Goal: Information Seeking & Learning: Learn about a topic

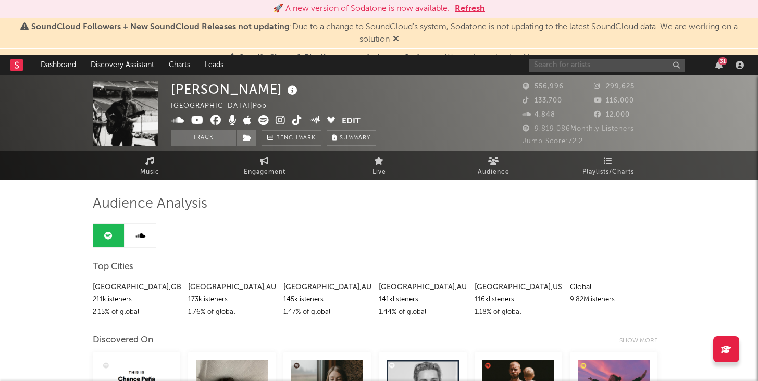
drag, startPoint x: 0, startPoint y: 0, endPoint x: 560, endPoint y: 68, distance: 564.5
click at [560, 68] on input "text" at bounding box center [607, 65] width 156 height 13
click at [643, 60] on input "the neighborhood" at bounding box center [607, 65] width 156 height 13
click at [607, 64] on input "the neighborhood" at bounding box center [607, 65] width 156 height 13
type input "the neighborhood band"
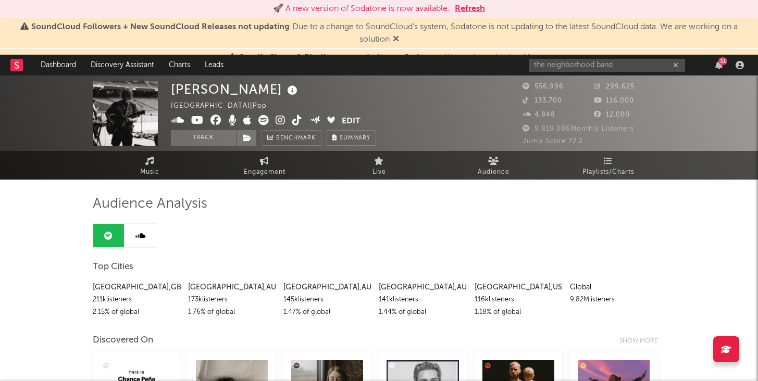
click at [16, 69] on rect at bounding box center [16, 65] width 12 height 12
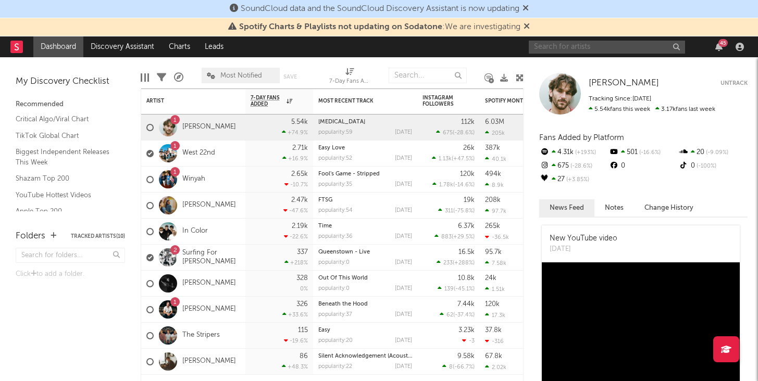
click at [583, 43] on input "text" at bounding box center [607, 47] width 156 height 13
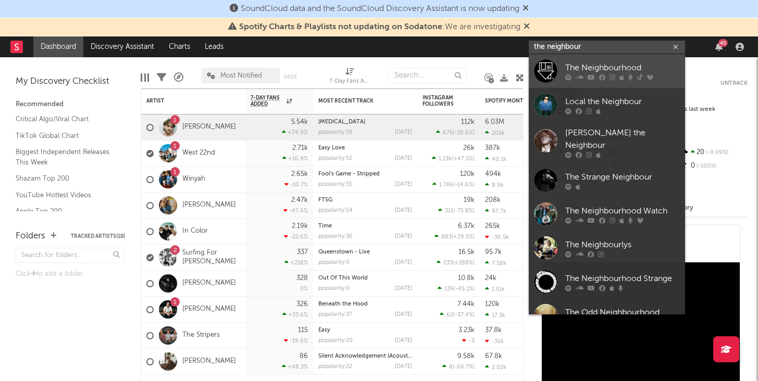
type input "the neighbour"
click at [594, 69] on div "The Neighbourhood" at bounding box center [622, 67] width 115 height 12
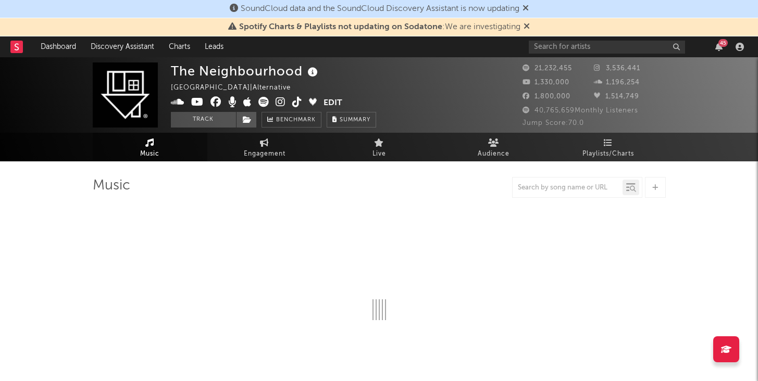
select select "6m"
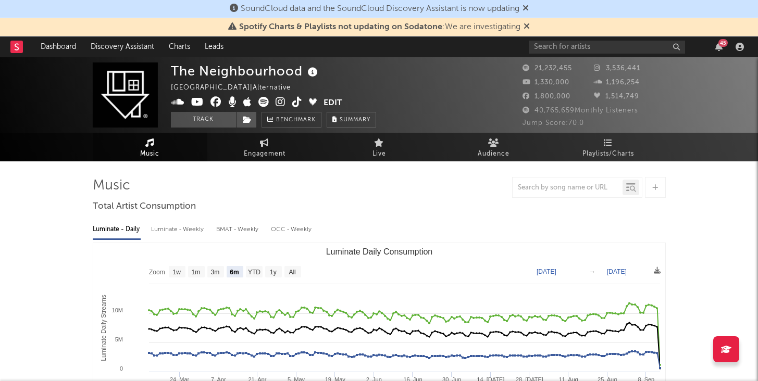
click at [259, 101] on icon at bounding box center [263, 102] width 10 height 10
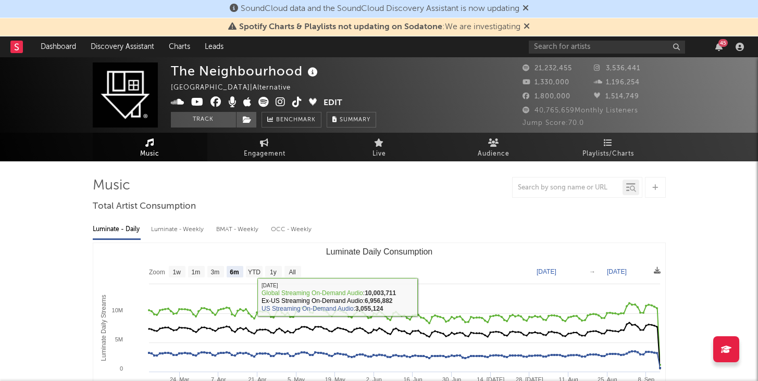
click at [161, 229] on div "Luminate - Weekly" at bounding box center [178, 230] width 55 height 18
select select "6m"
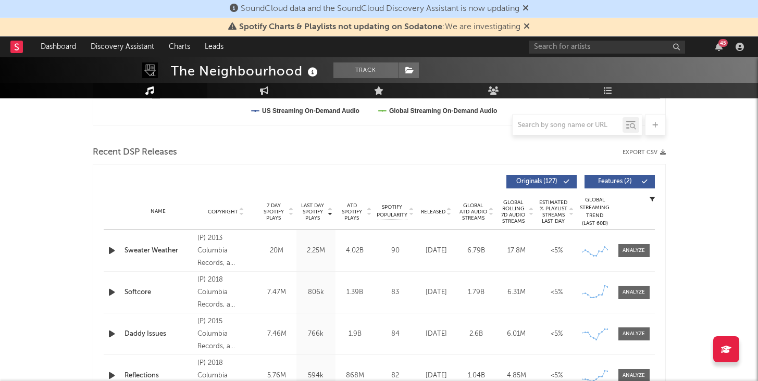
scroll to position [328, 0]
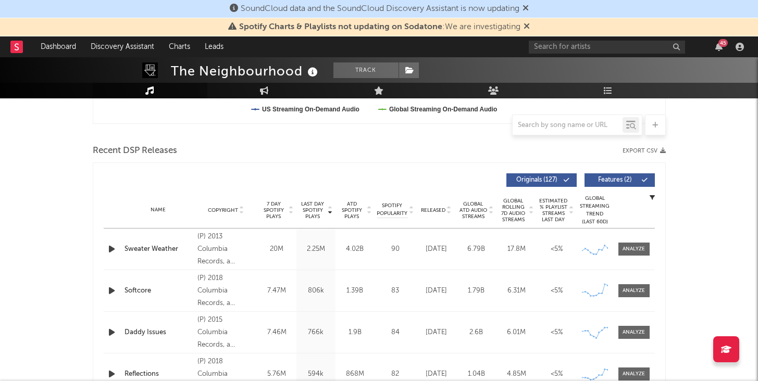
click at [275, 210] on span "7 Day Spotify Plays" at bounding box center [274, 210] width 28 height 19
click at [322, 203] on span "Last Day Spotify Plays" at bounding box center [313, 210] width 28 height 19
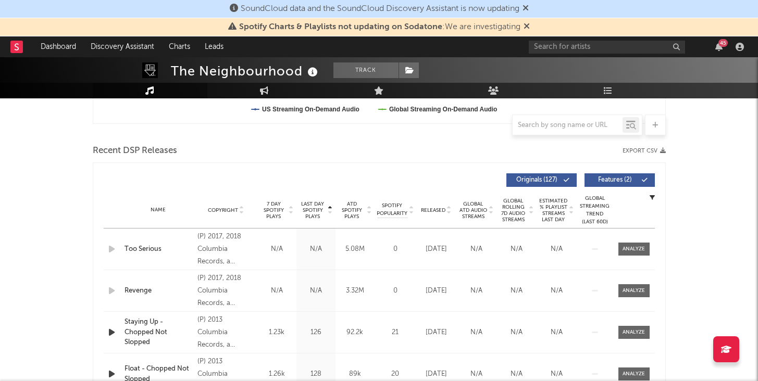
click at [321, 209] on span "Last Day Spotify Plays" at bounding box center [313, 210] width 28 height 19
